Goal: Find specific page/section: Find specific page/section

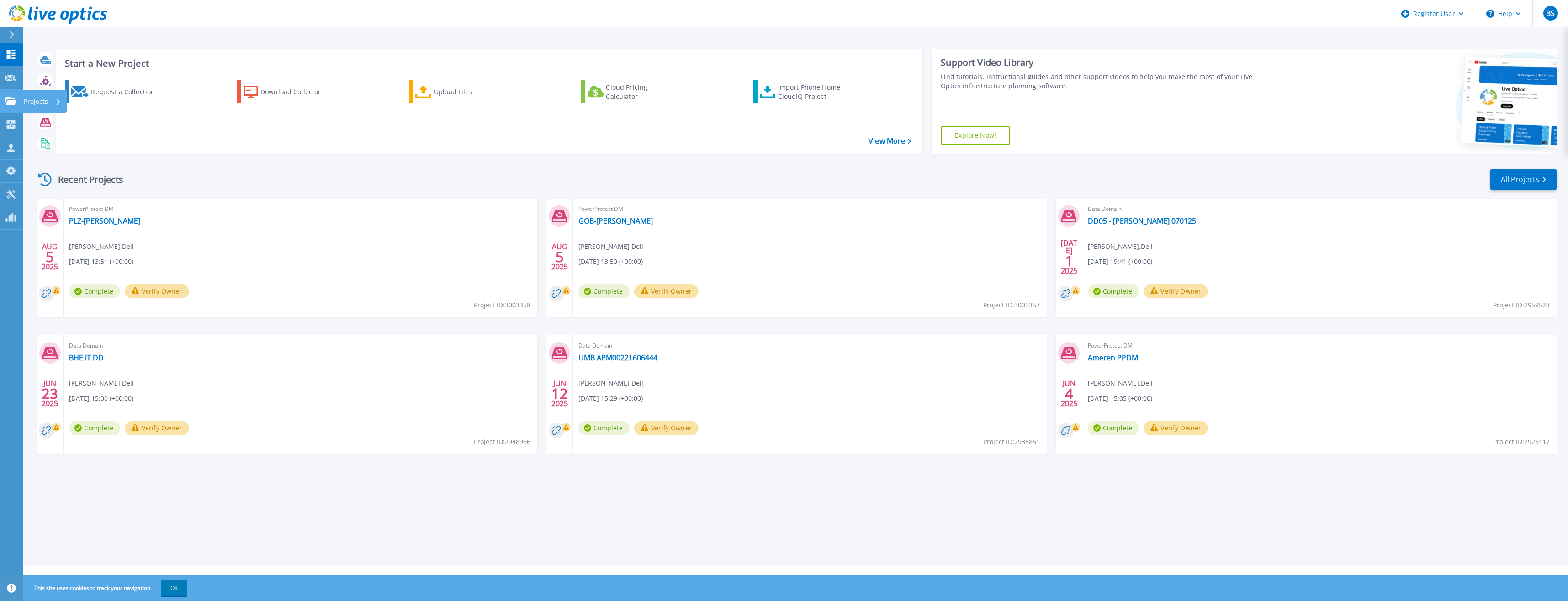
click at [9, 101] on icon at bounding box center [11, 101] width 11 height 8
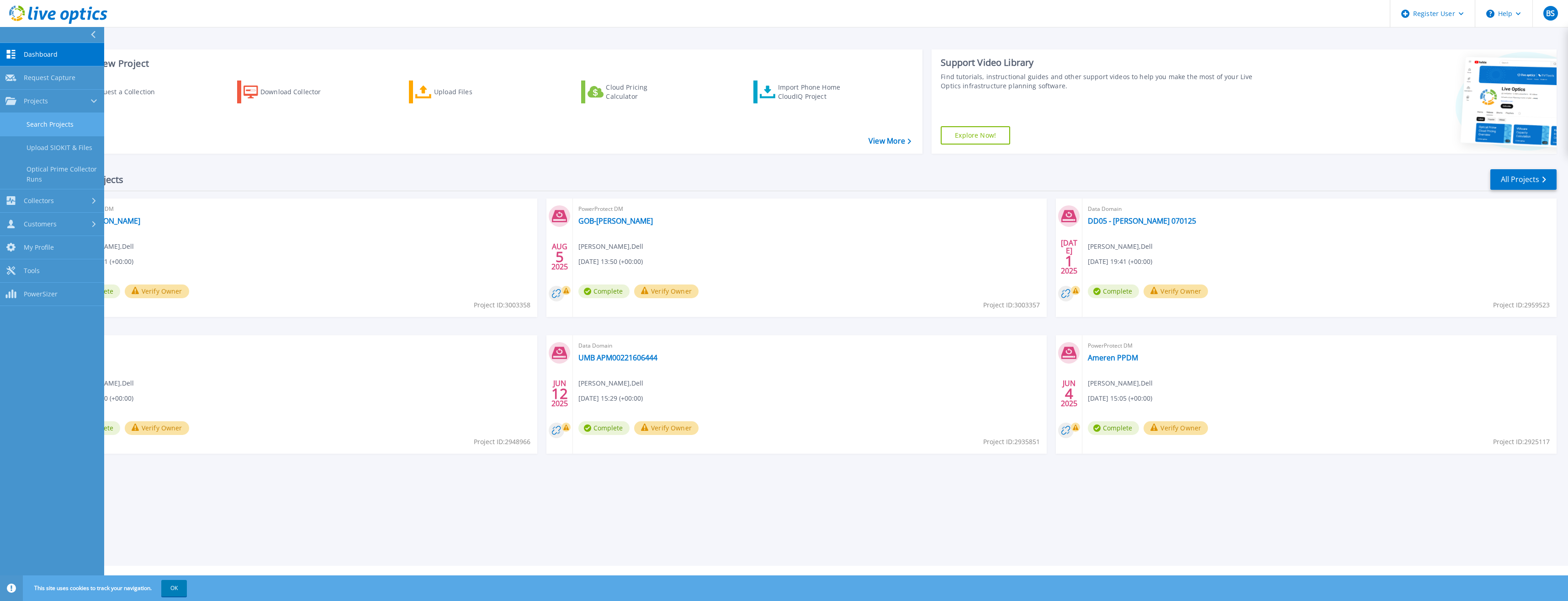
click at [68, 126] on link "Search Projects" at bounding box center [52, 124] width 104 height 23
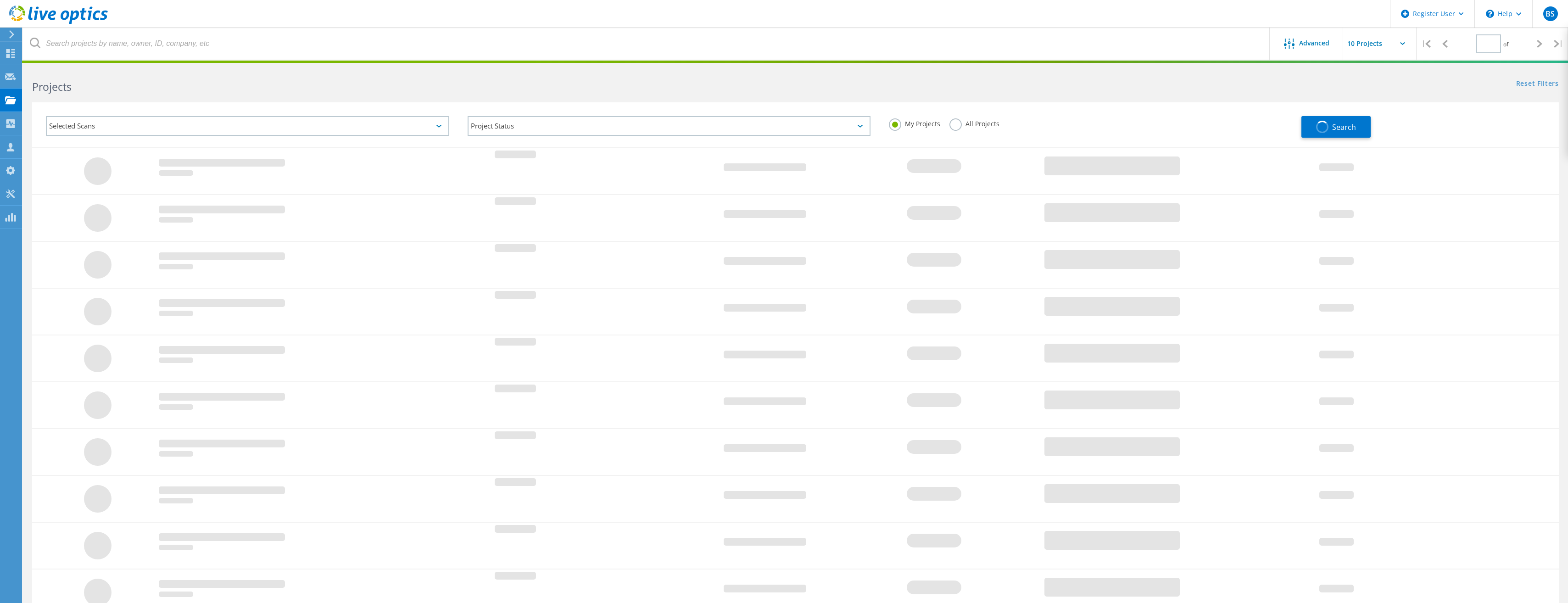
type input "1"
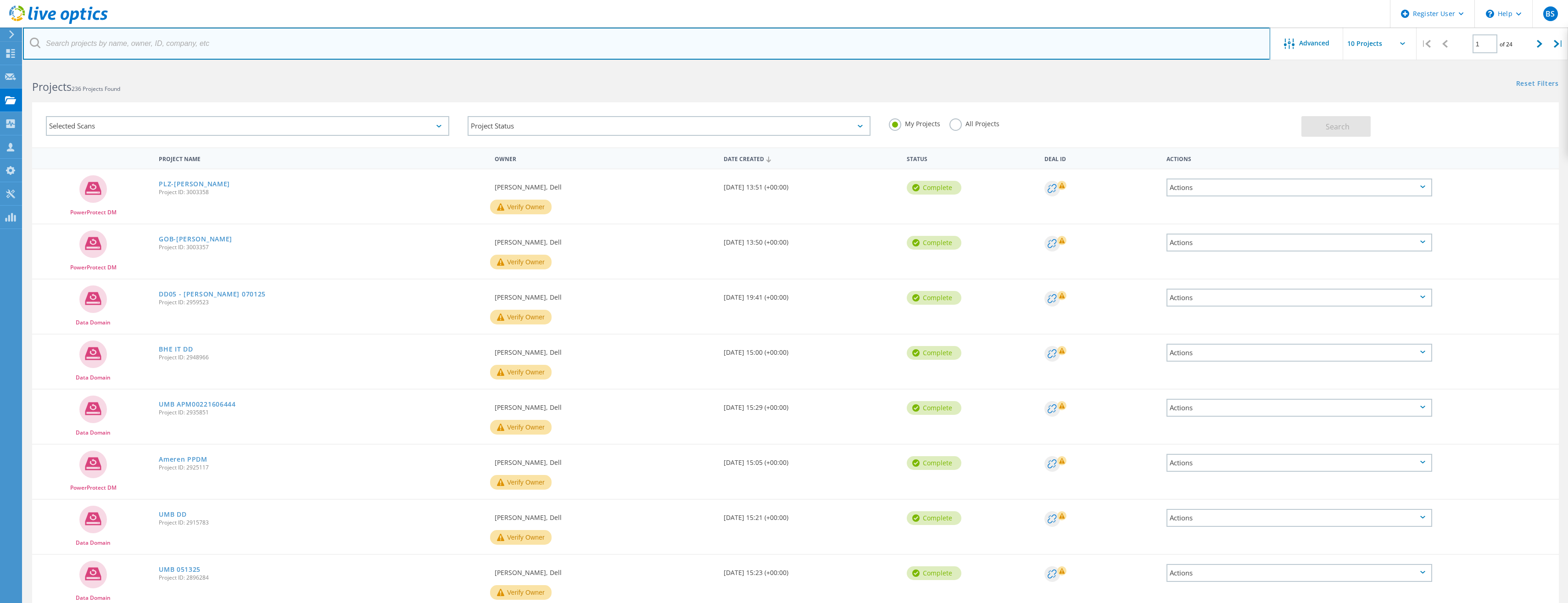
click at [252, 46] on input "text" at bounding box center [646, 44] width 1247 height 32
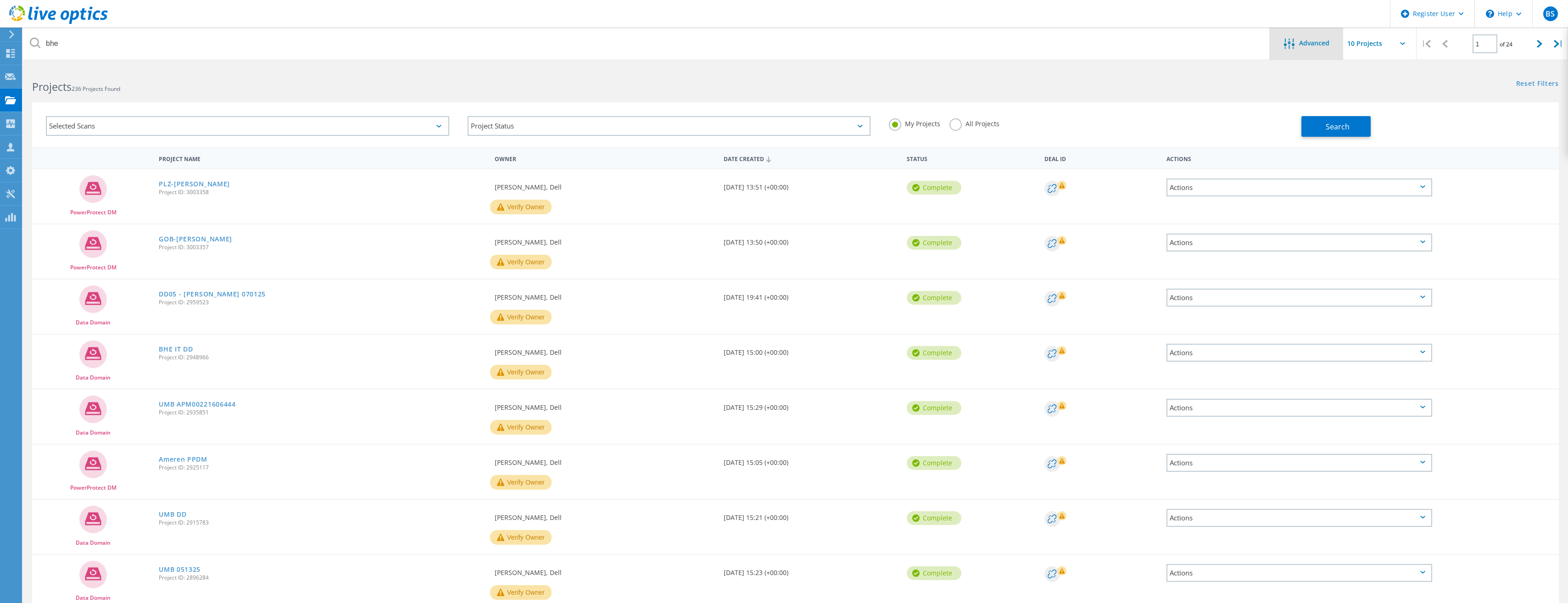
click at [1309, 46] on span "Advanced" at bounding box center [1314, 43] width 30 height 6
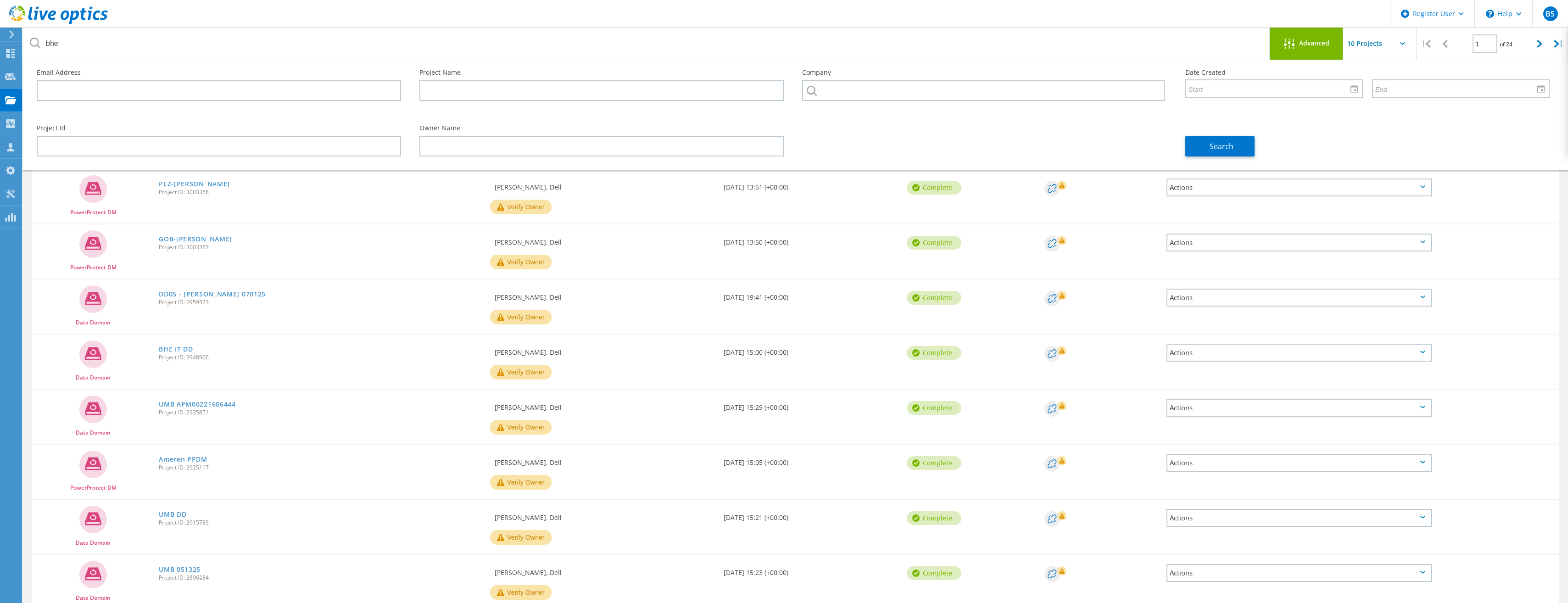
click at [1309, 46] on span "Advanced" at bounding box center [1314, 43] width 30 height 6
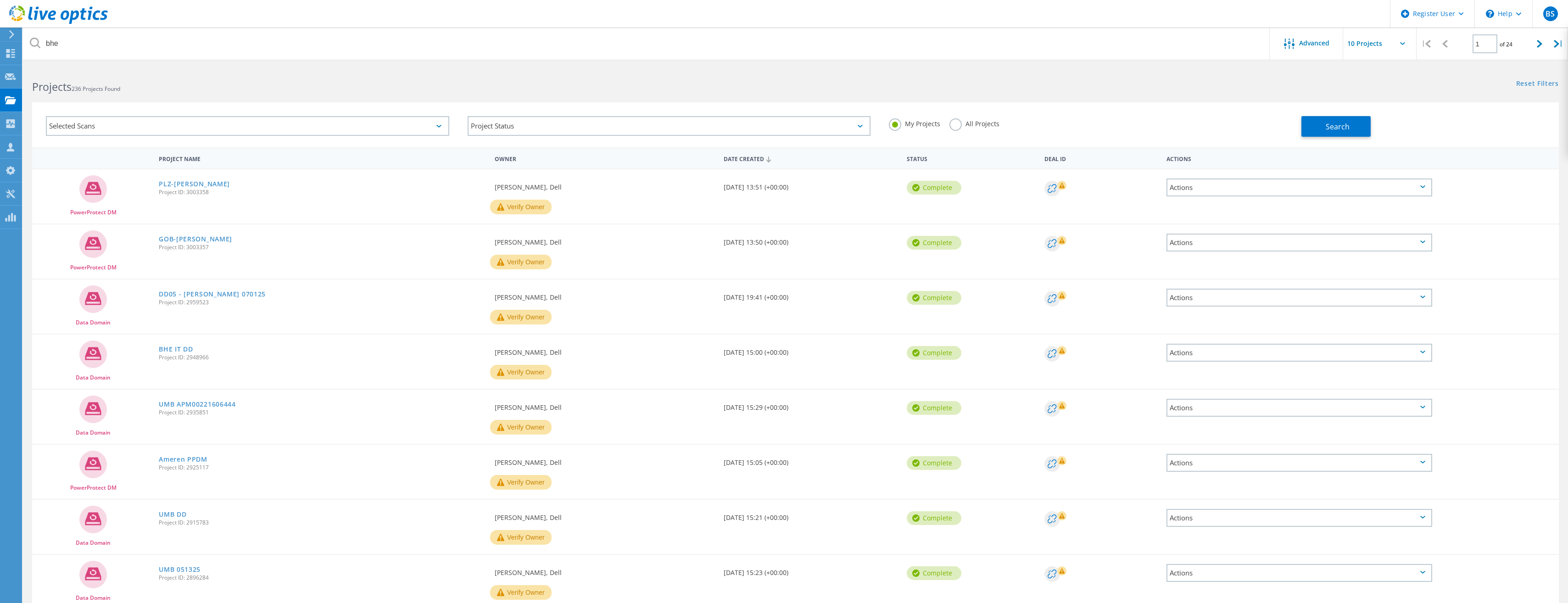
click at [962, 123] on label "All Projects" at bounding box center [974, 123] width 50 height 9
click at [0, 0] on input "All Projects" at bounding box center [0, 0] width 0 height 0
click at [1332, 130] on span "Search" at bounding box center [1338, 126] width 24 height 10
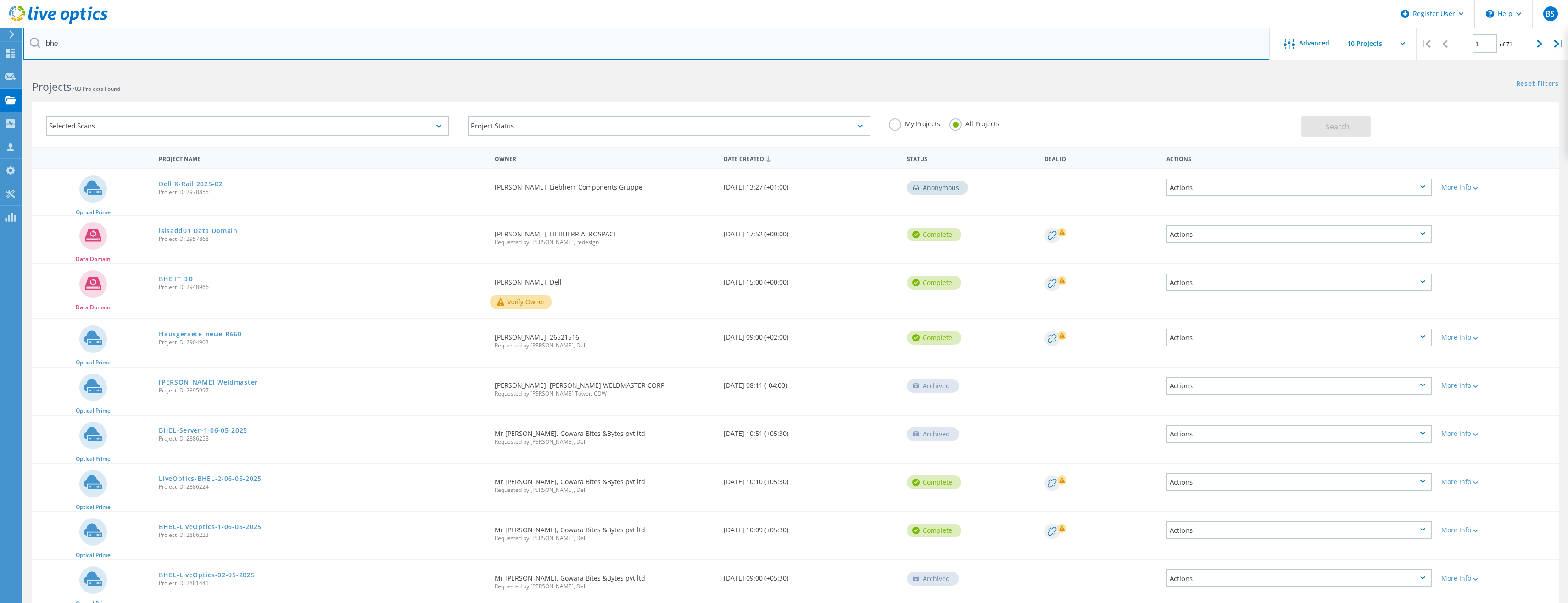
click at [137, 44] on input "bhe" at bounding box center [646, 44] width 1247 height 32
type input "[GEOGRAPHIC_DATA]"
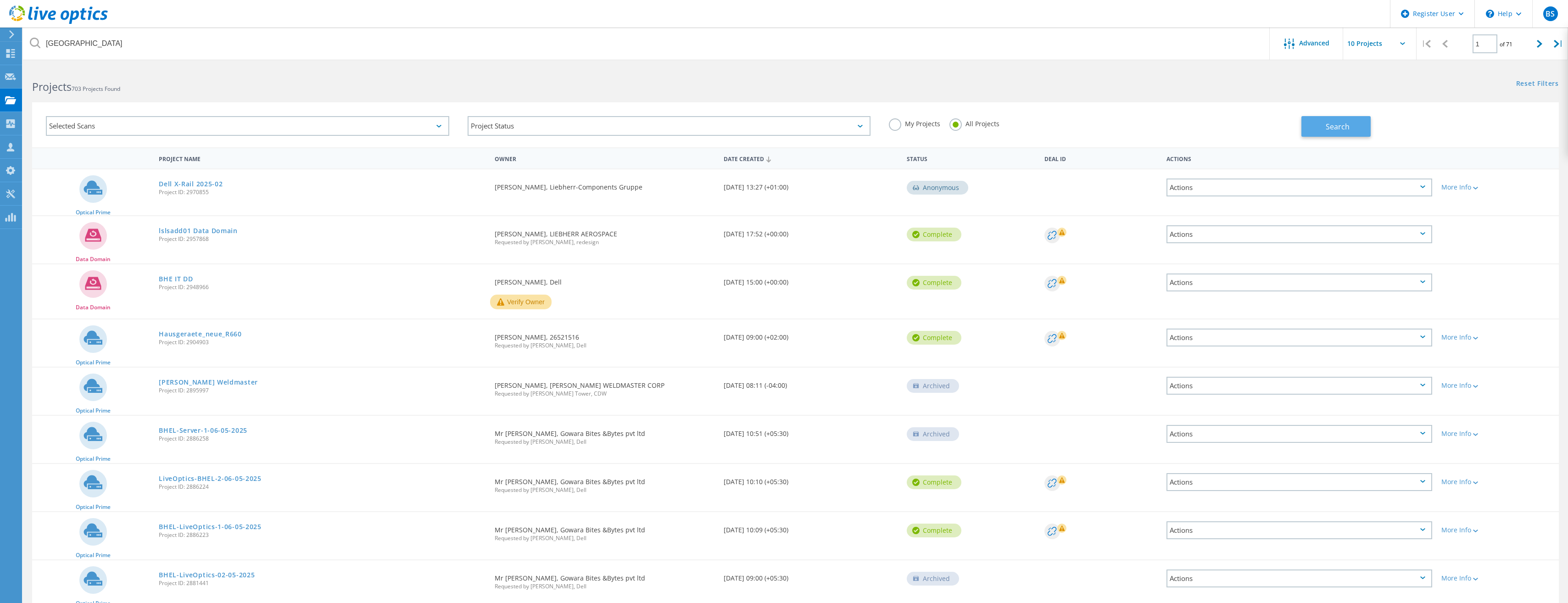
click at [1324, 121] on button "Search" at bounding box center [1337, 126] width 70 height 21
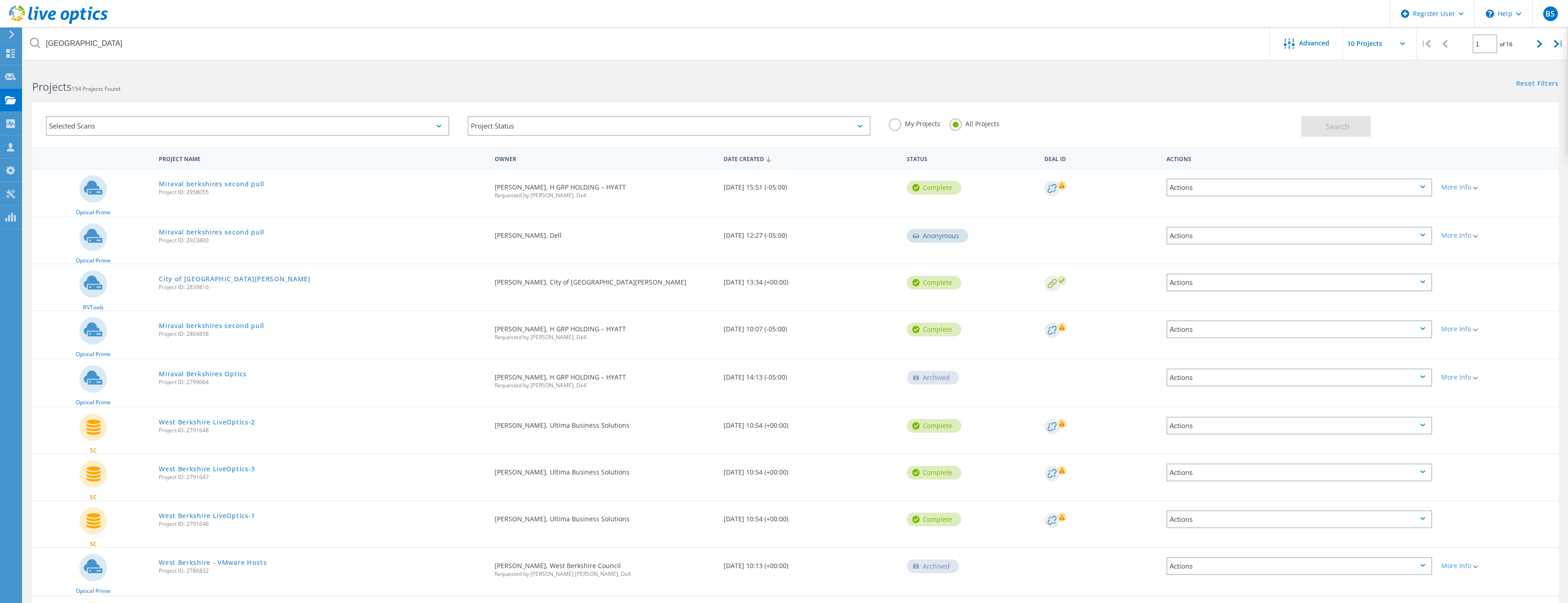
click at [1506, 119] on div "Search" at bounding box center [1428, 121] width 253 height 30
click at [171, 80] on h2 "Projects 154 Projects Found" at bounding box center [409, 87] width 754 height 15
click at [102, 92] on span "154 Projects Found" at bounding box center [95, 88] width 49 height 8
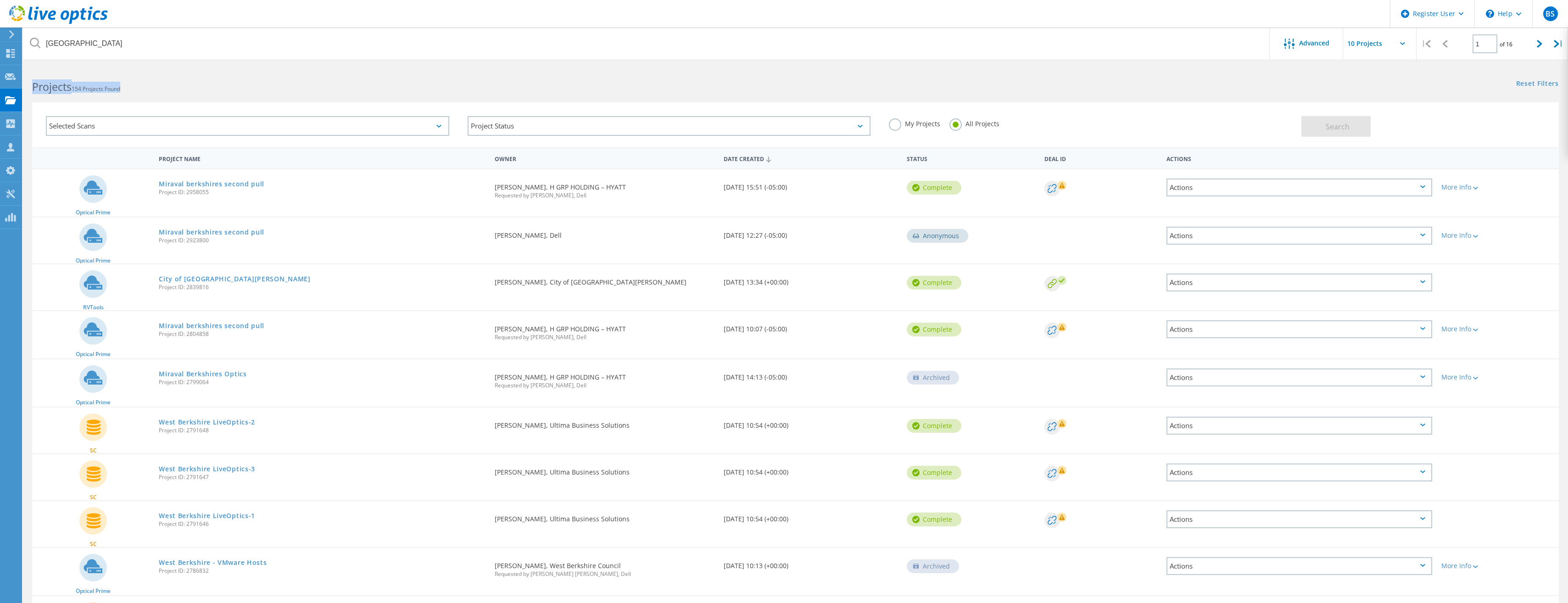
click at [102, 92] on span "154 Projects Found" at bounding box center [95, 88] width 49 height 8
drag, startPoint x: 139, startPoint y: 89, endPoint x: 78, endPoint y: 87, distance: 61.0
click at [78, 87] on h2 "Projects 154 Projects Found" at bounding box center [409, 87] width 754 height 15
drag, startPoint x: 78, startPoint y: 87, endPoint x: 141, endPoint y: 95, distance: 63.5
click at [141, 95] on div "Selected Scans Project Status In Progress Complete Published Anonymous Archived…" at bounding box center [795, 119] width 1545 height 56
